Goal: Task Accomplishment & Management: Manage account settings

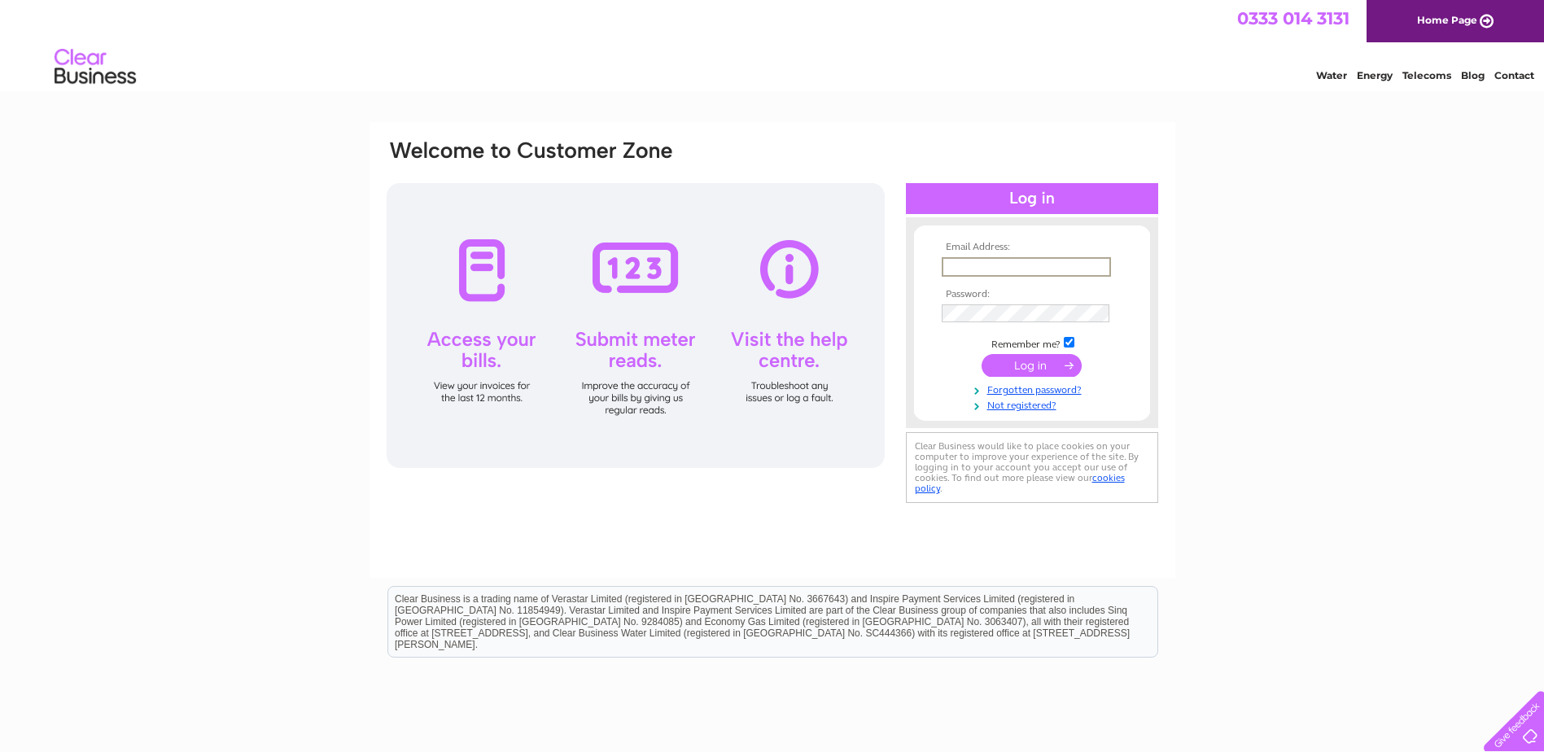
type input "finance@foursquare.org.uk"
click at [981, 354] on input "submit" at bounding box center [1031, 365] width 100 height 23
click at [1024, 368] on input "submit" at bounding box center [1031, 363] width 100 height 23
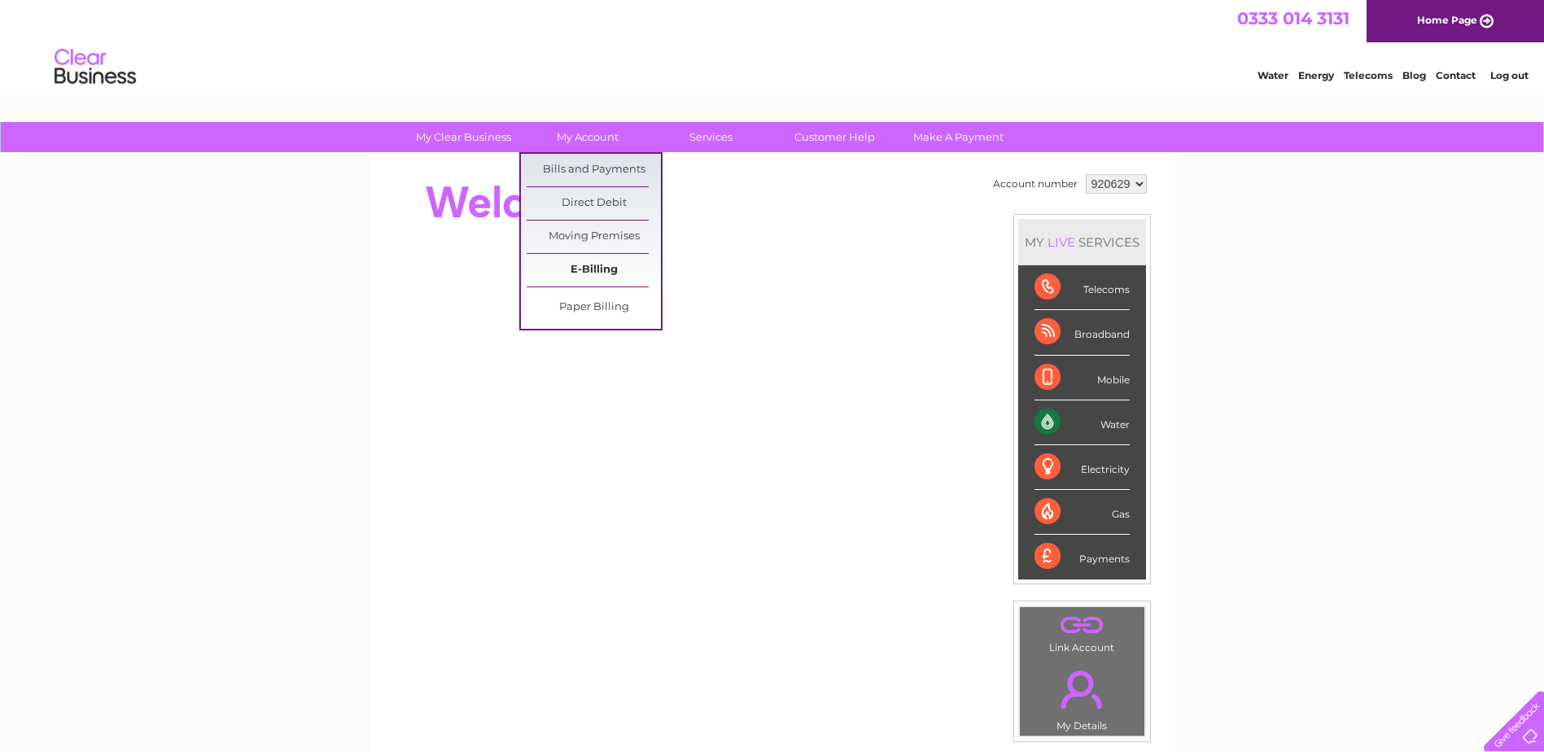
click at [598, 263] on link "E-Billing" at bounding box center [593, 270] width 134 height 33
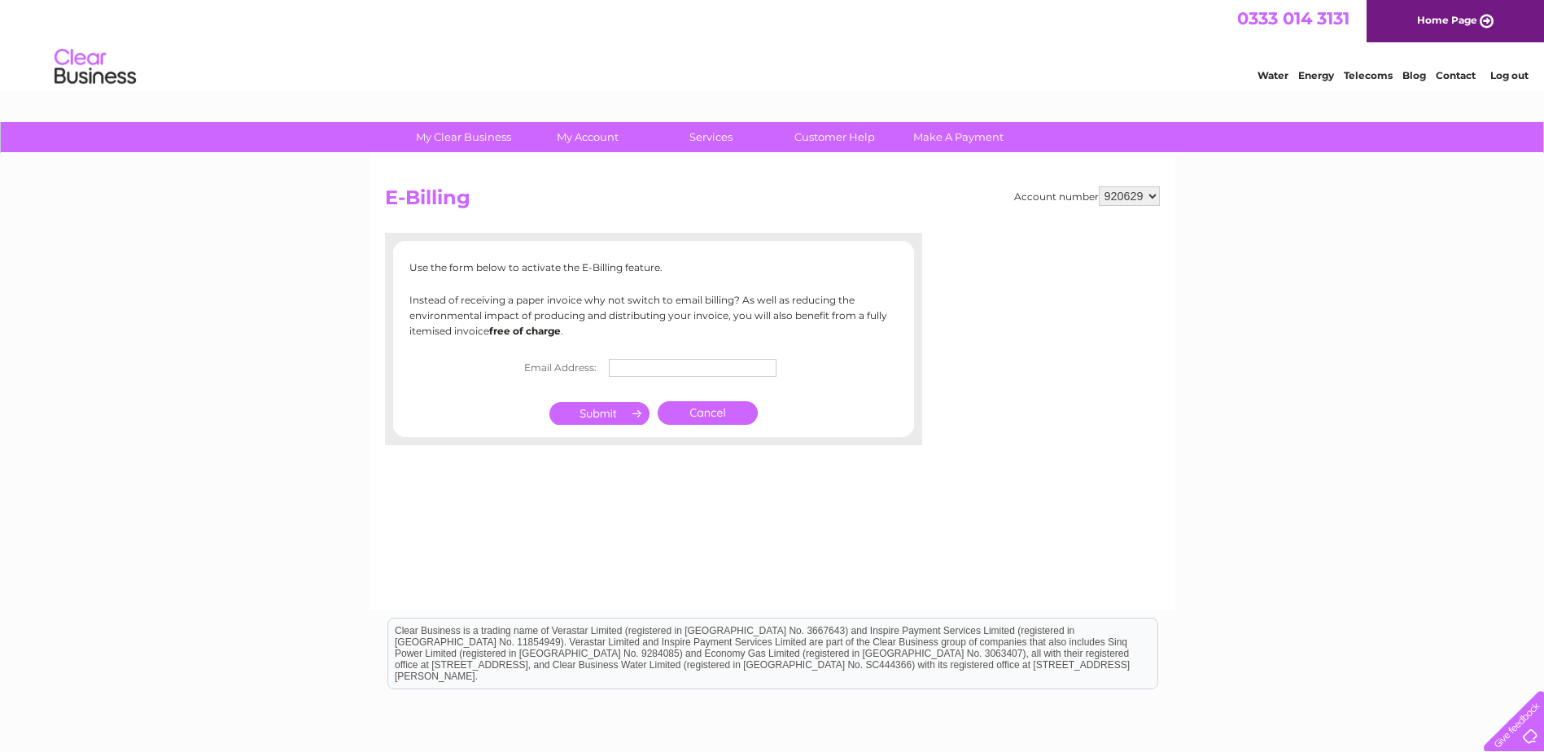
click at [706, 408] on link "Cancel" at bounding box center [707, 413] width 100 height 24
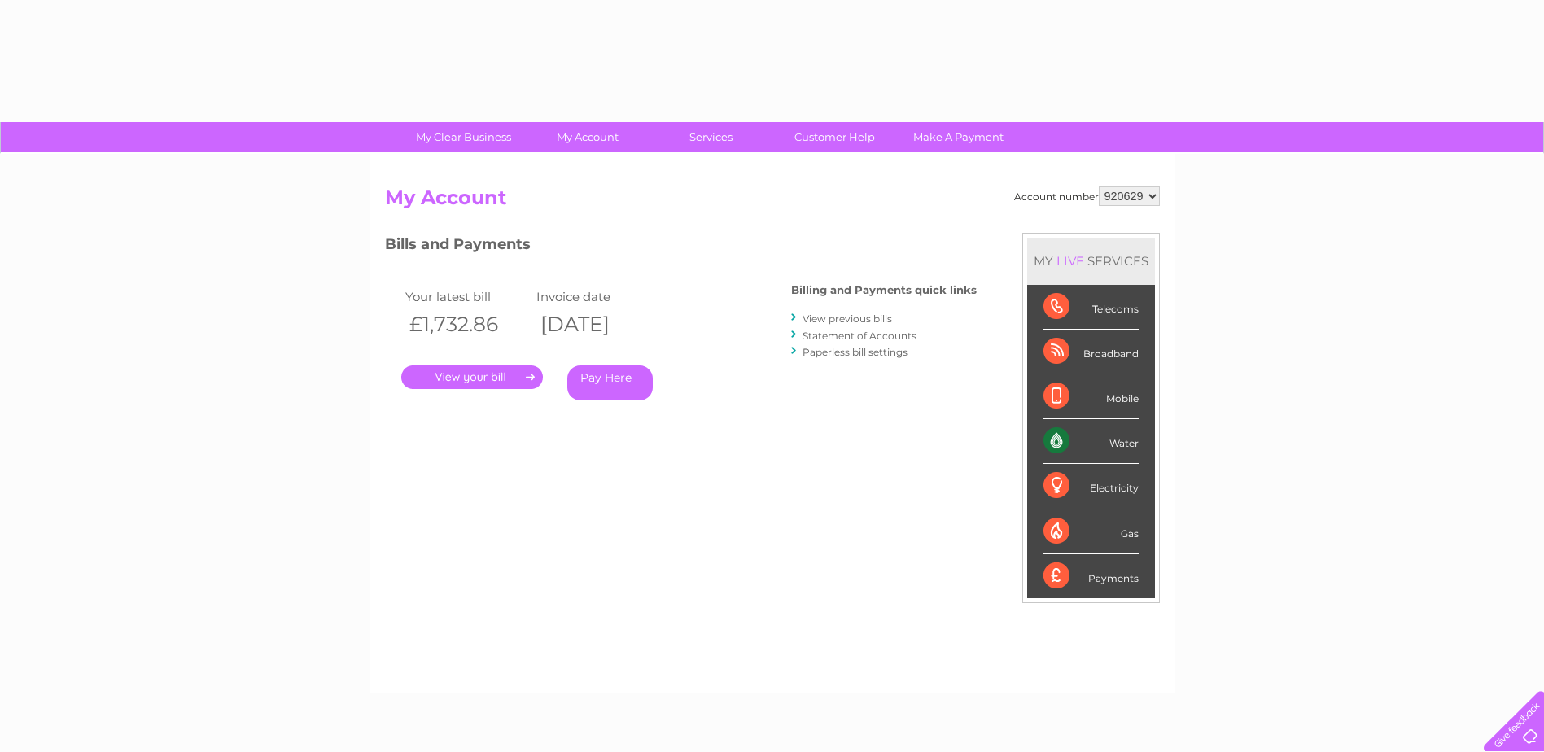
click at [714, 411] on div "Your latest bill Invoice date £1,732.86 [DATE] . Pay Here" at bounding box center [564, 346] width 358 height 155
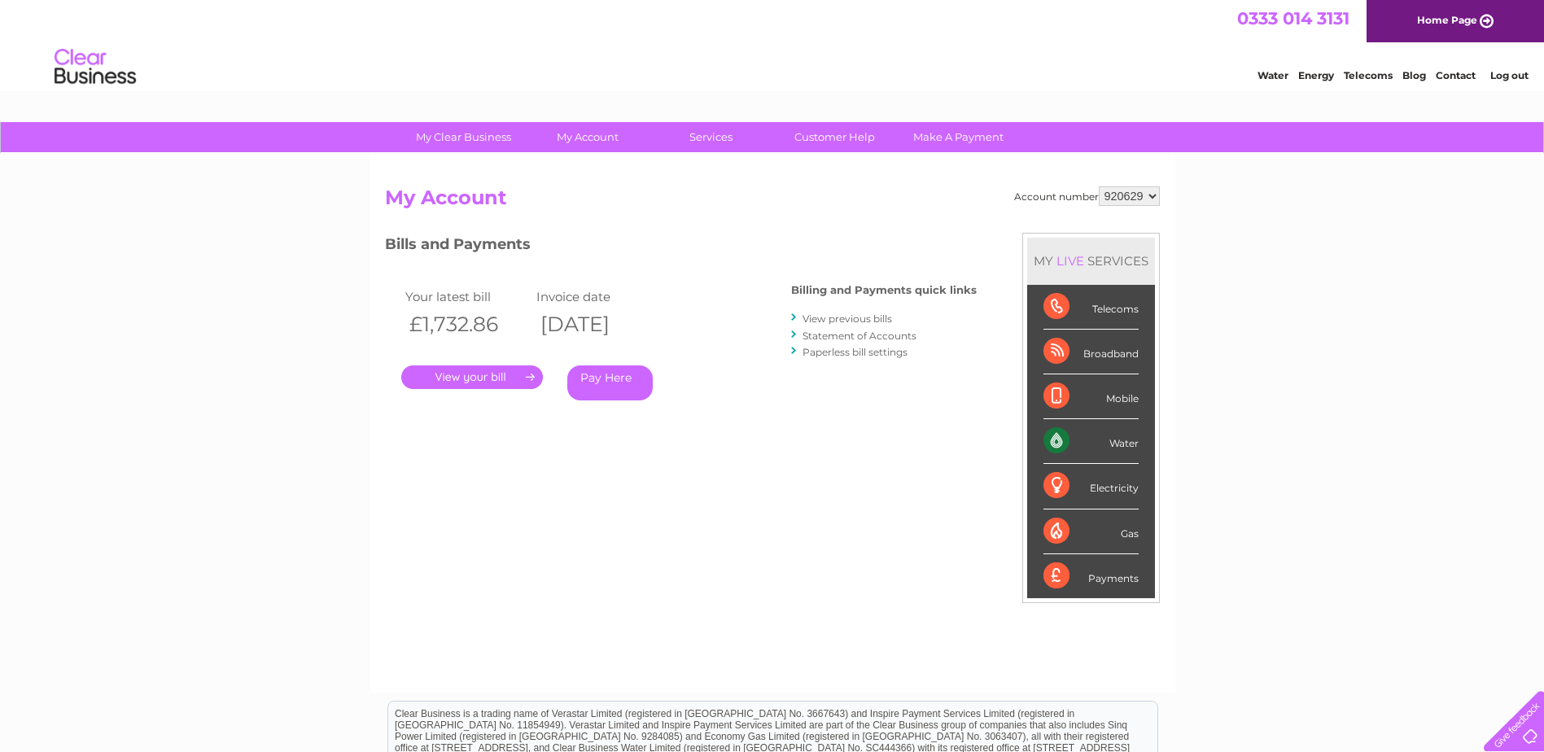
click at [474, 373] on link "." at bounding box center [472, 377] width 142 height 24
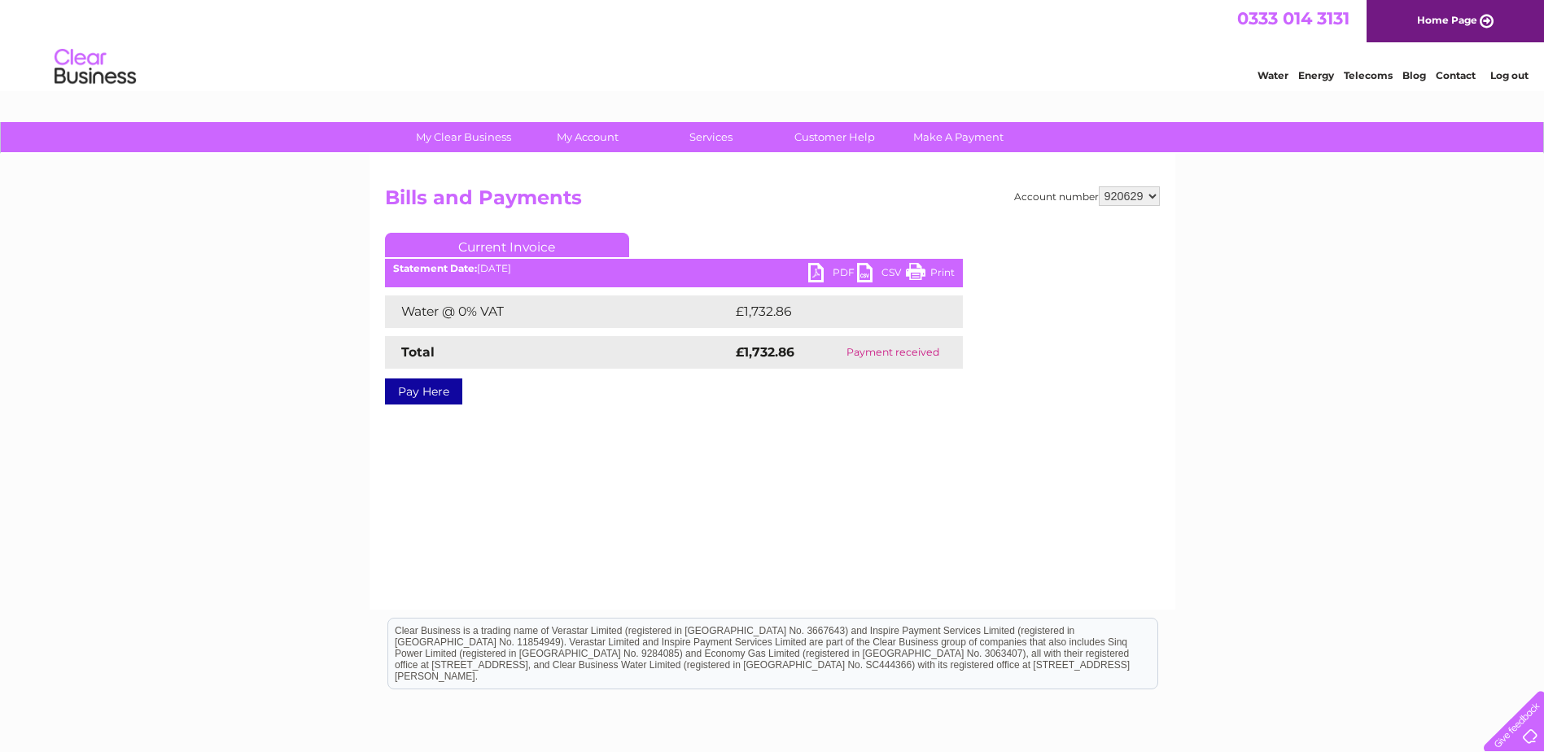
click at [832, 266] on link "PDF" at bounding box center [832, 275] width 49 height 24
click at [1445, 74] on link "Contact" at bounding box center [1455, 75] width 40 height 12
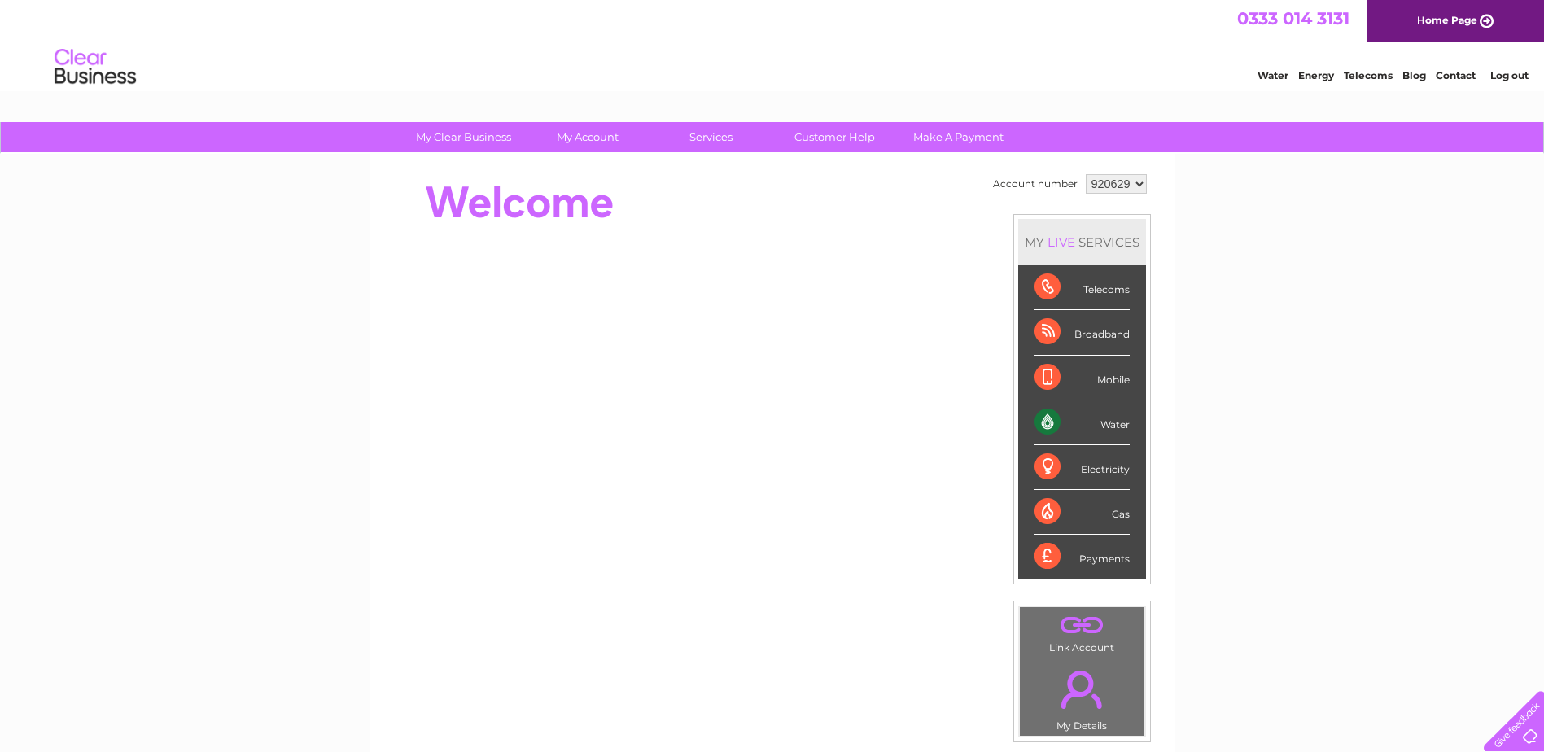
click at [1455, 76] on link "Contact" at bounding box center [1455, 75] width 40 height 12
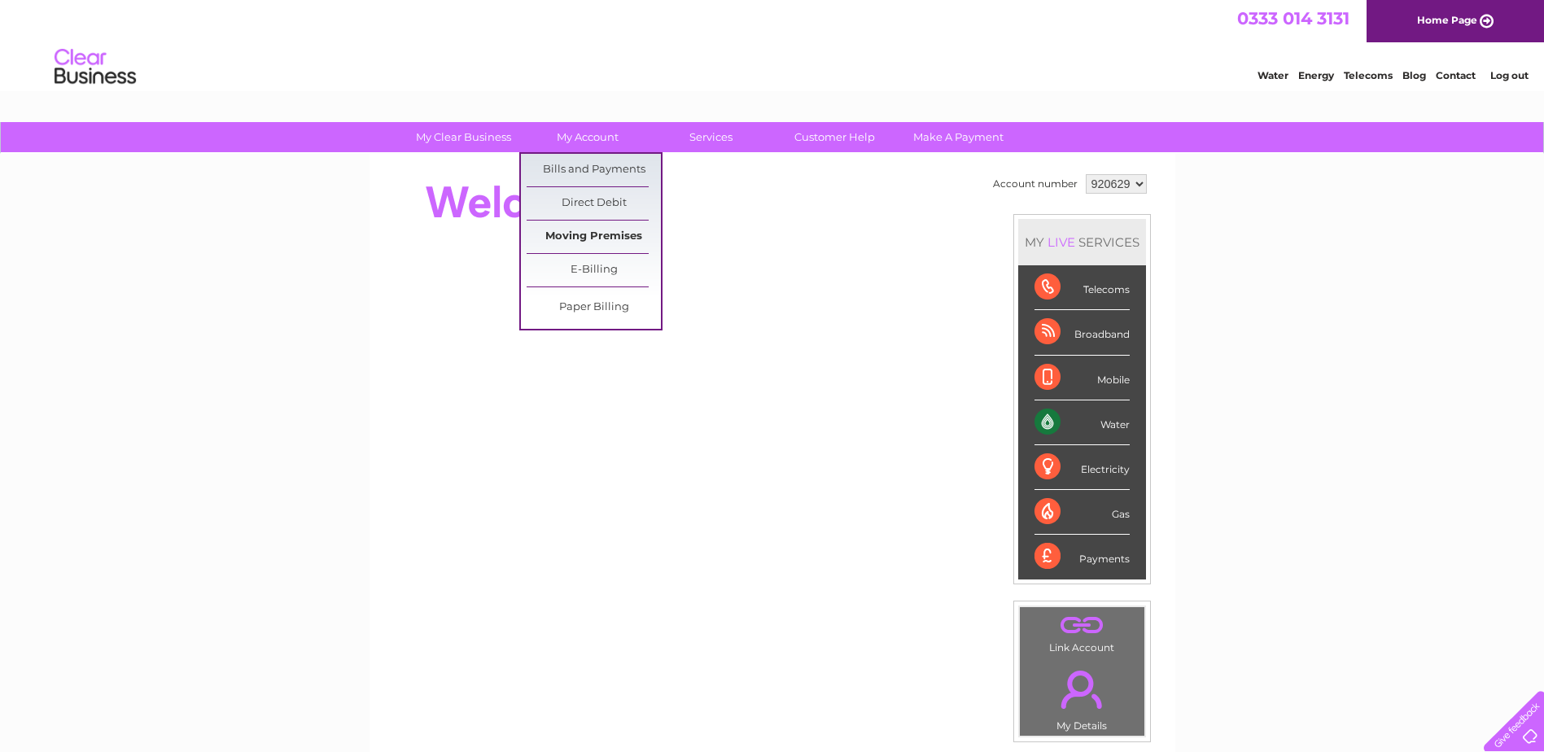
click at [603, 234] on link "Moving Premises" at bounding box center [593, 237] width 134 height 33
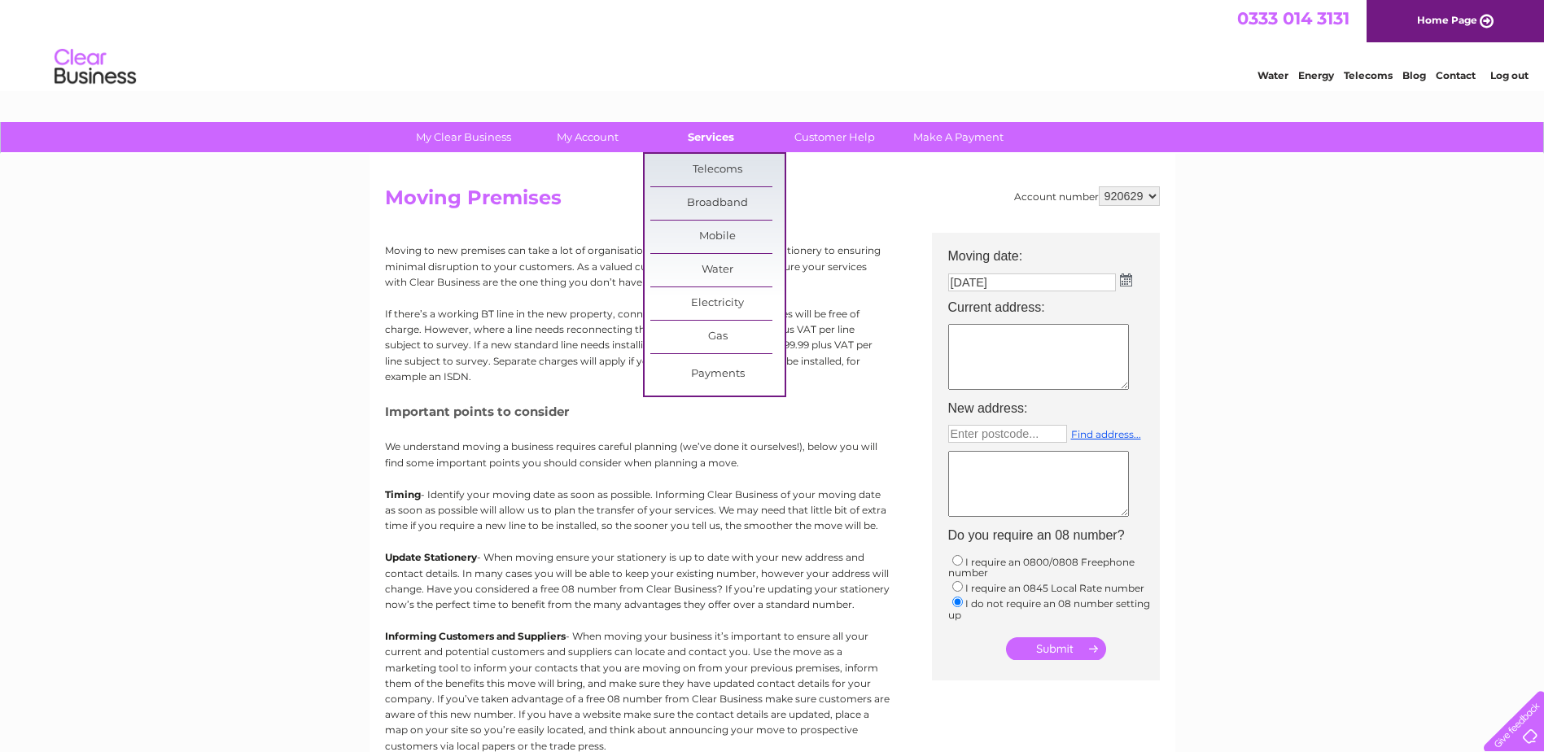
click at [713, 135] on link "Services" at bounding box center [711, 137] width 134 height 30
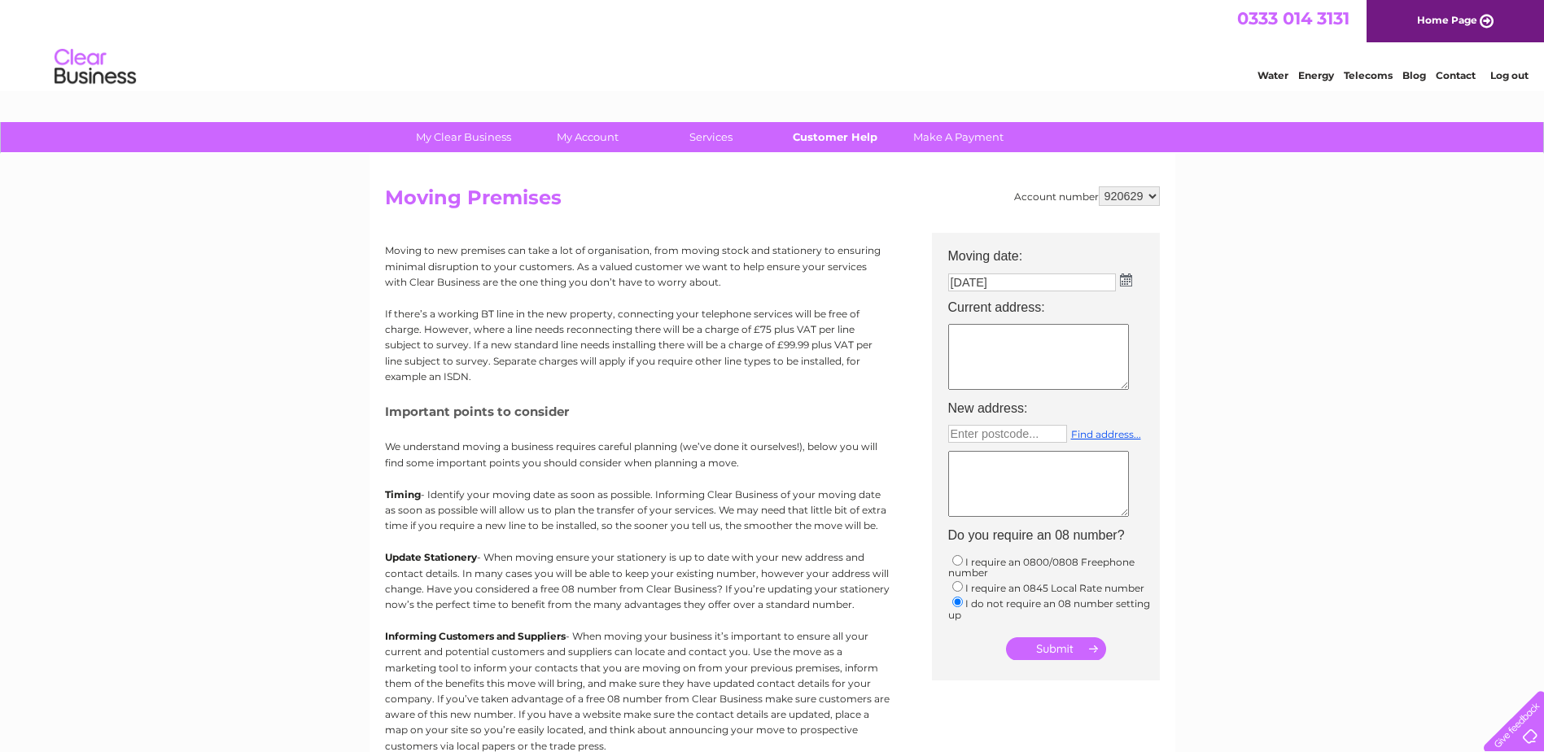
click at [835, 131] on link "Customer Help" at bounding box center [834, 137] width 134 height 30
